Goal: Transaction & Acquisition: Book appointment/travel/reservation

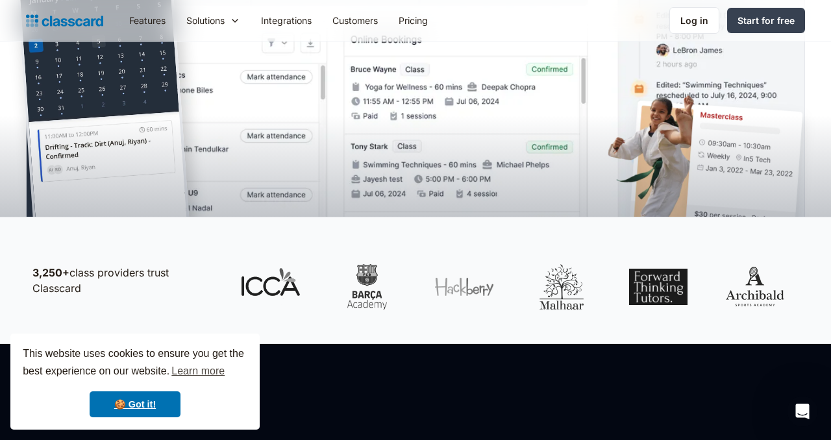
scroll to position [427, 0]
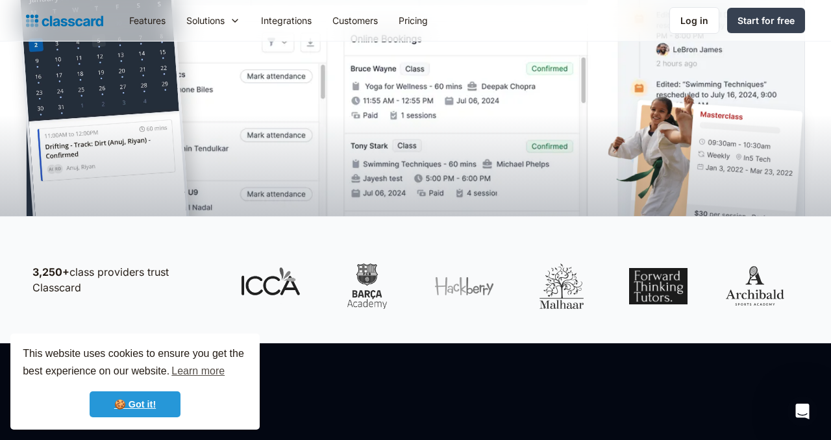
click at [151, 405] on link "🍪 Got it!" at bounding box center [135, 405] width 91 height 26
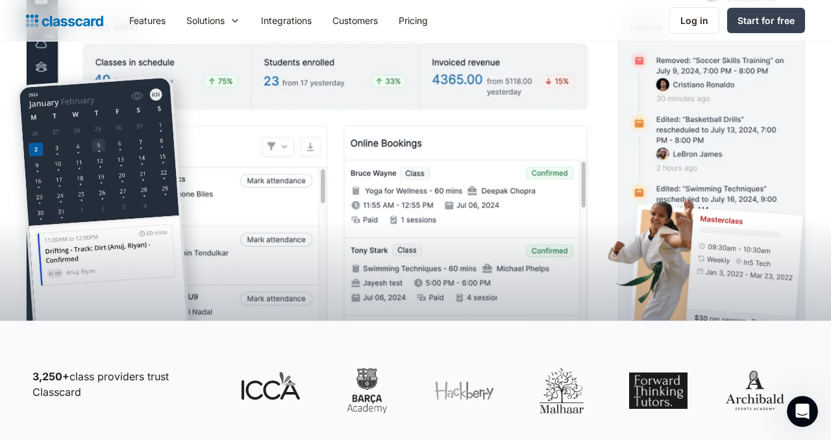
scroll to position [0, 0]
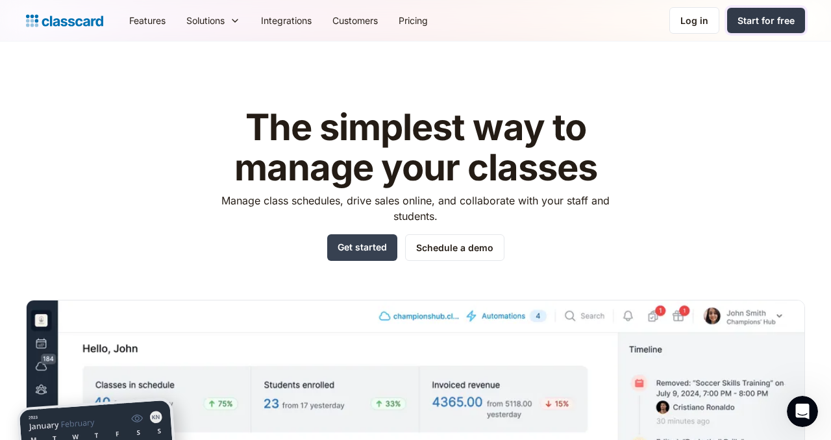
click at [749, 20] on div "Start for free" at bounding box center [766, 21] width 57 height 14
click at [429, 247] on link "Schedule a demo" at bounding box center [454, 247] width 99 height 27
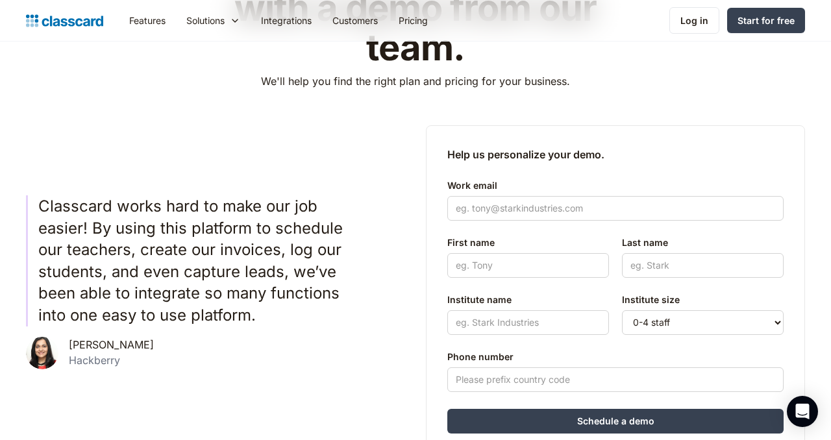
scroll to position [161, 0]
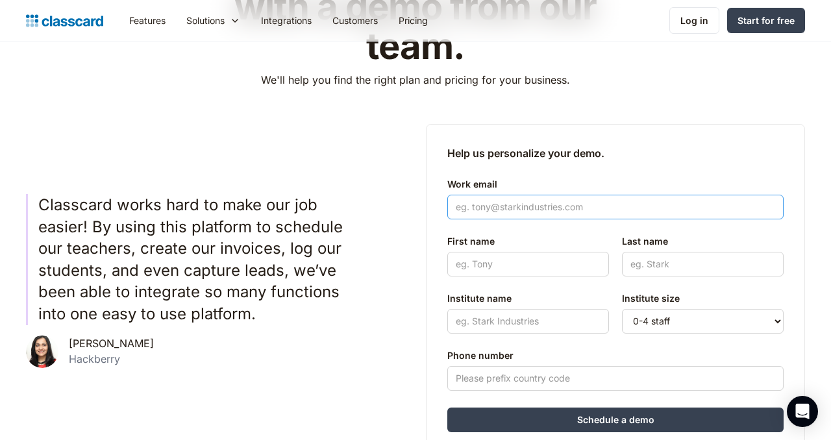
click at [492, 210] on input "Work email" at bounding box center [615, 207] width 336 height 25
type input "activities@nunacademy.com"
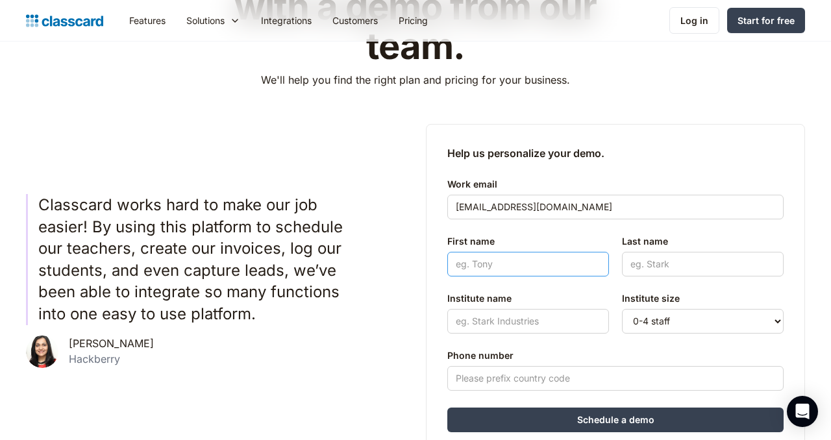
click at [558, 258] on input "First name" at bounding box center [528, 264] width 162 height 25
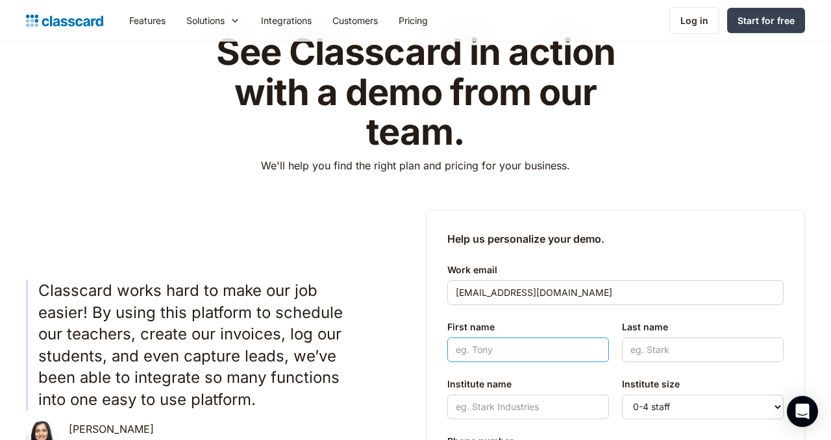
scroll to position [73, 0]
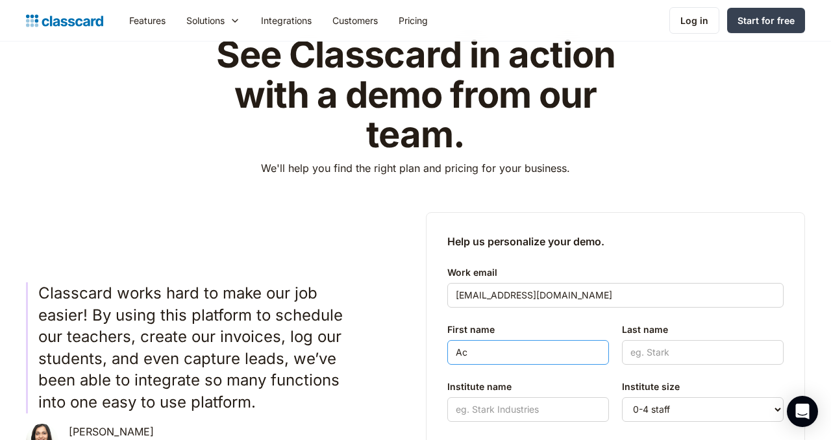
type input "A"
type input "Shaimaa Turkistani"
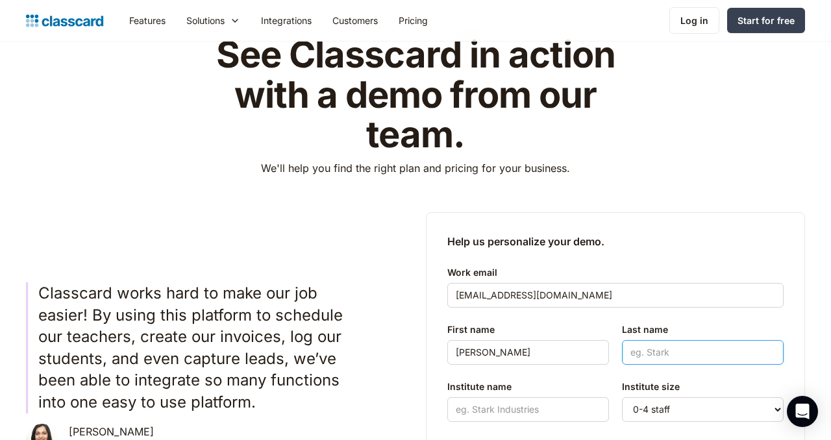
click at [691, 341] on input "Last name" at bounding box center [703, 352] width 162 height 25
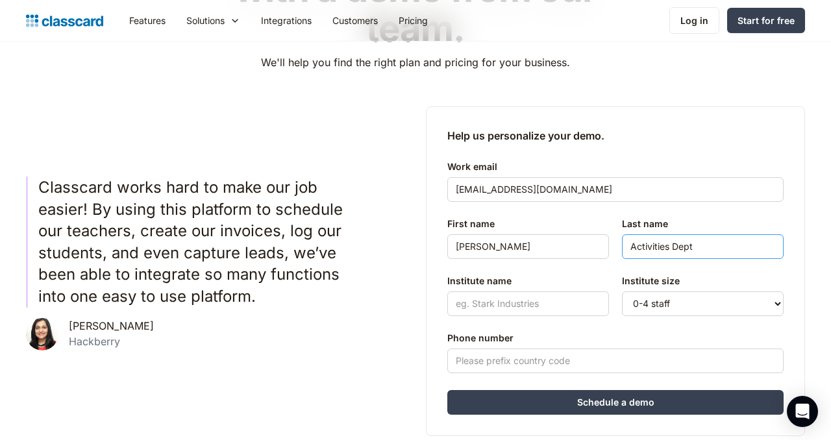
scroll to position [180, 0]
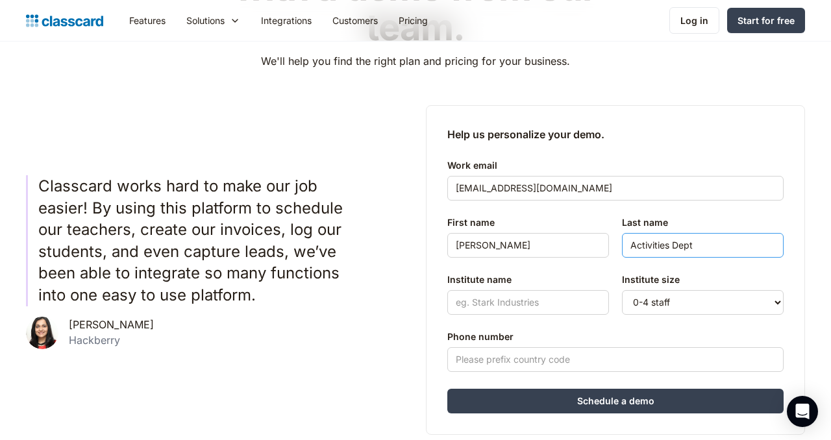
type input "Activities Dept"
click at [515, 298] on input "Institute name" at bounding box center [528, 302] width 162 height 25
type input "Nün Academy"
click at [723, 305] on select "0-4 staff 5-10 staff 11-25 staff 26-50 staff 51-100 staff 101+ staff" at bounding box center [703, 302] width 162 height 25
select select "101"
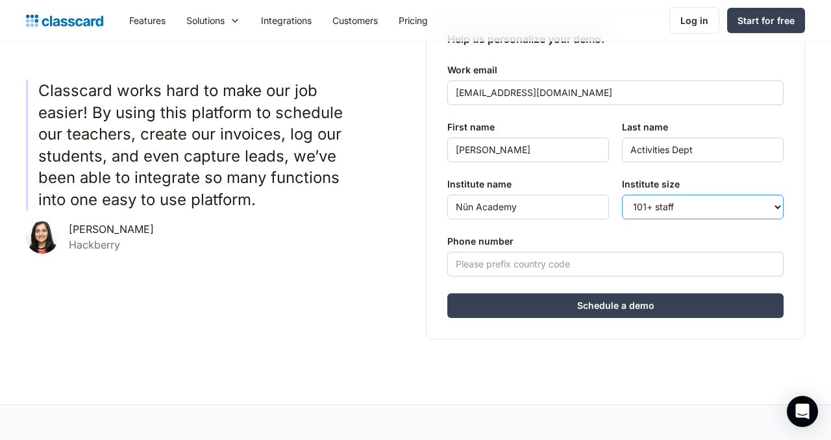
scroll to position [286, 0]
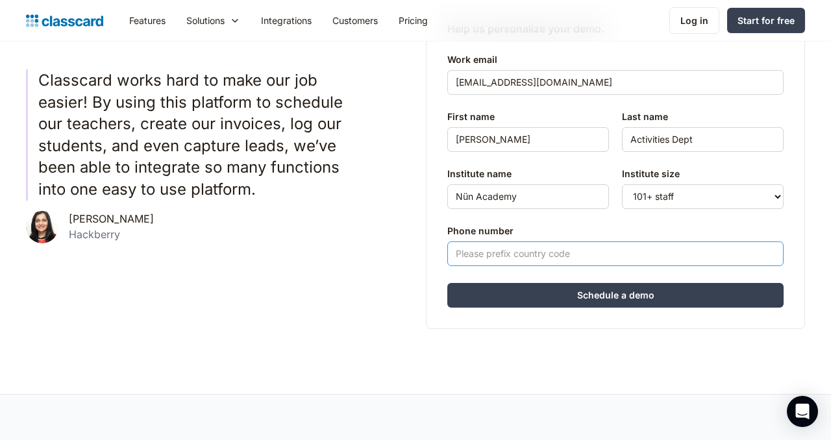
click at [512, 255] on input "Phone number" at bounding box center [615, 254] width 336 height 25
type input "+966555305097"
click at [623, 299] on input "Schedule a demo" at bounding box center [615, 295] width 336 height 25
type input "Hang in there..."
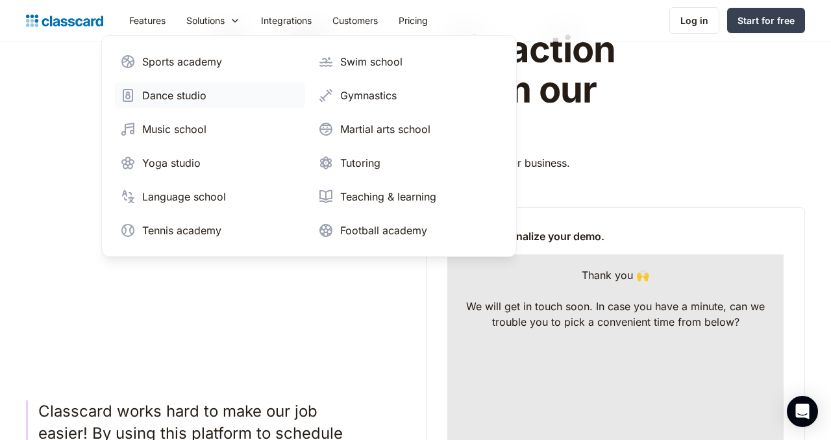
scroll to position [0, 0]
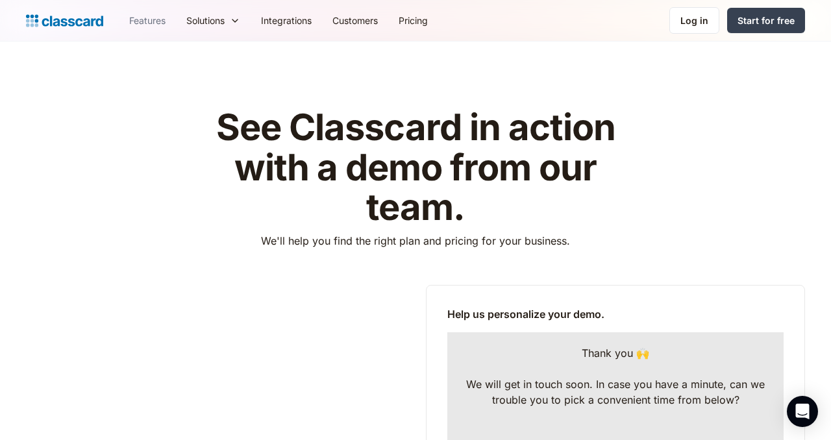
click at [158, 22] on link "Features" at bounding box center [147, 20] width 57 height 29
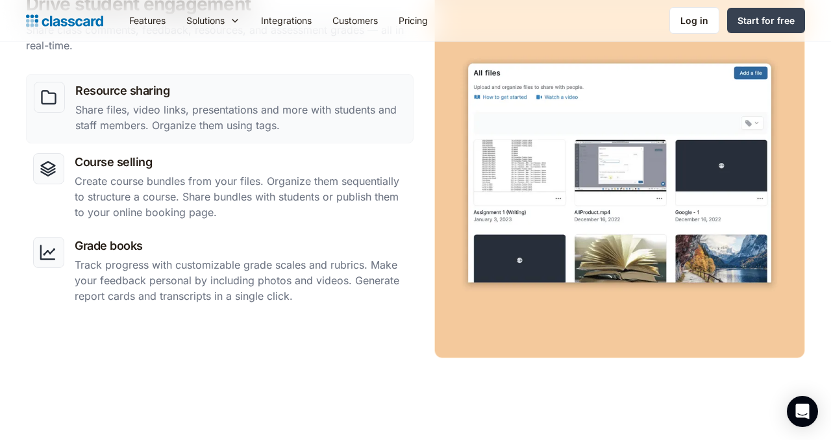
scroll to position [1182, 0]
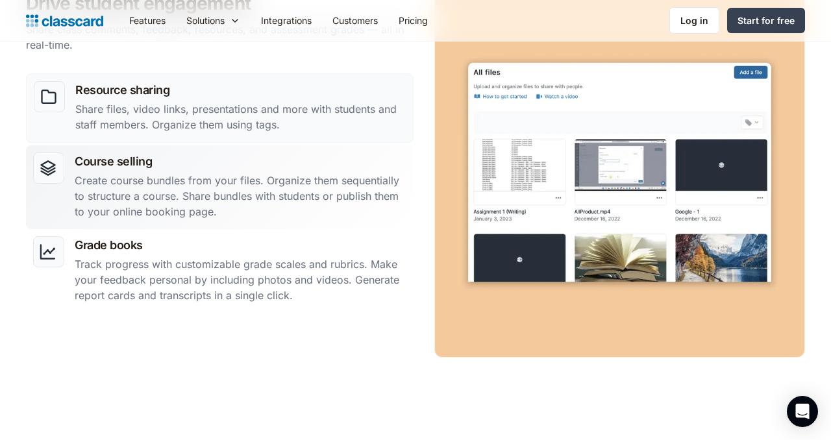
click at [152, 170] on div "Course selling Create course bundles from your files. Organize them sequentiall…" at bounding box center [241, 187] width 332 height 69
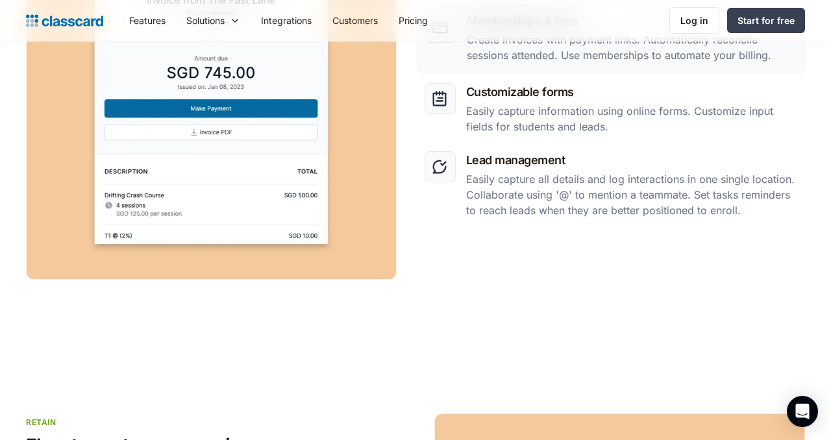
scroll to position [1767, 0]
